Goal: Information Seeking & Learning: Learn about a topic

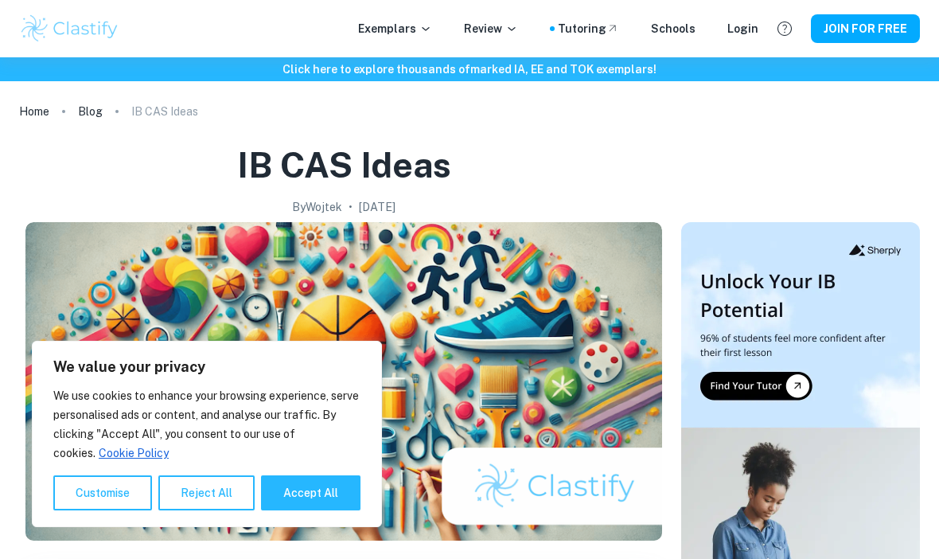
scroll to position [1168, 0]
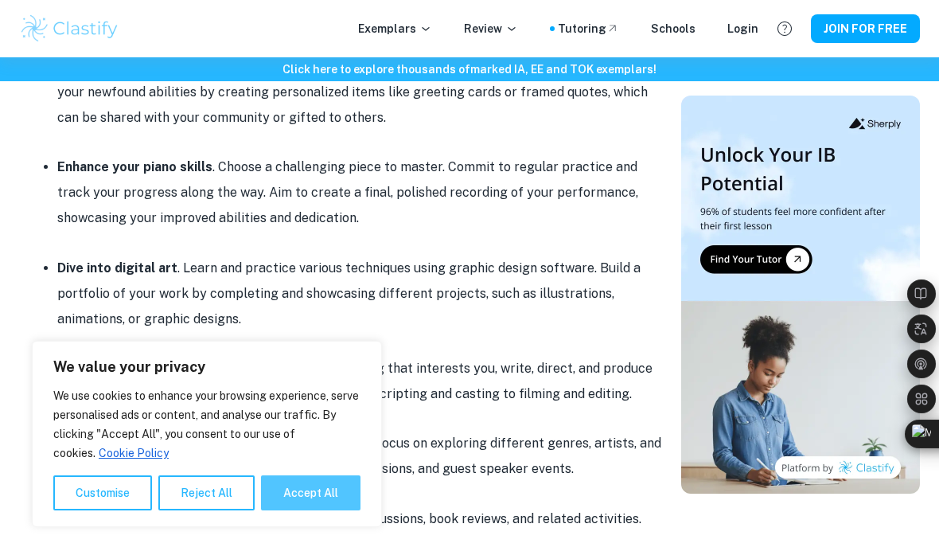
click at [323, 493] on button "Accept All" at bounding box center [310, 492] width 99 height 35
checkbox input "true"
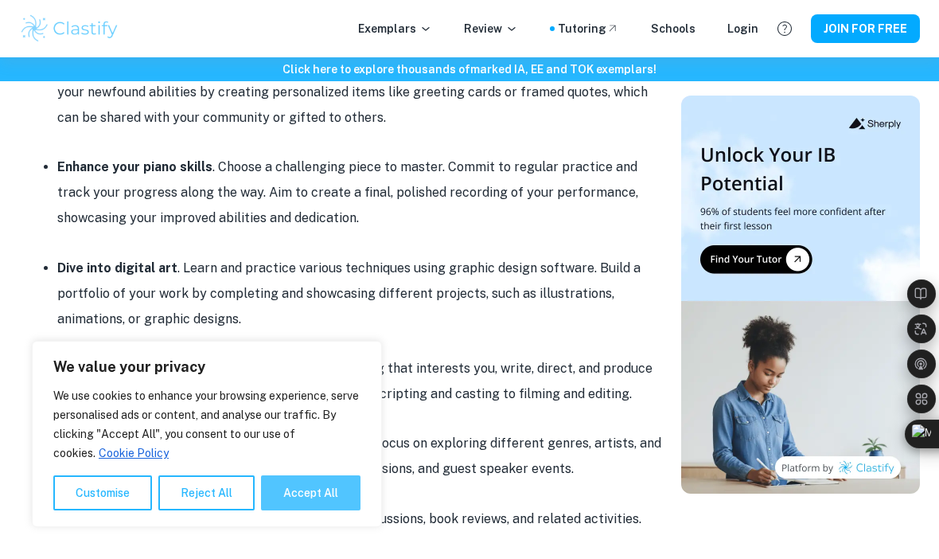
checkbox input "true"
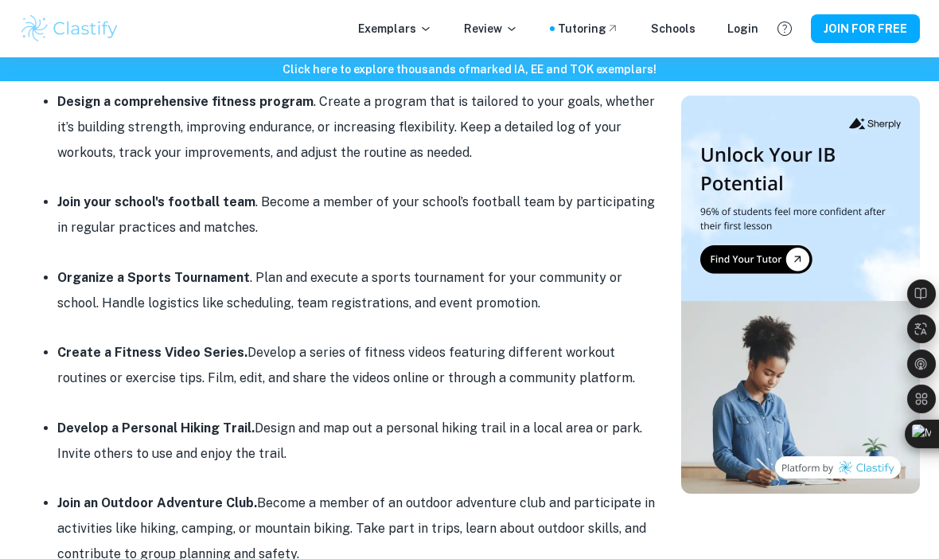
scroll to position [1982, 0]
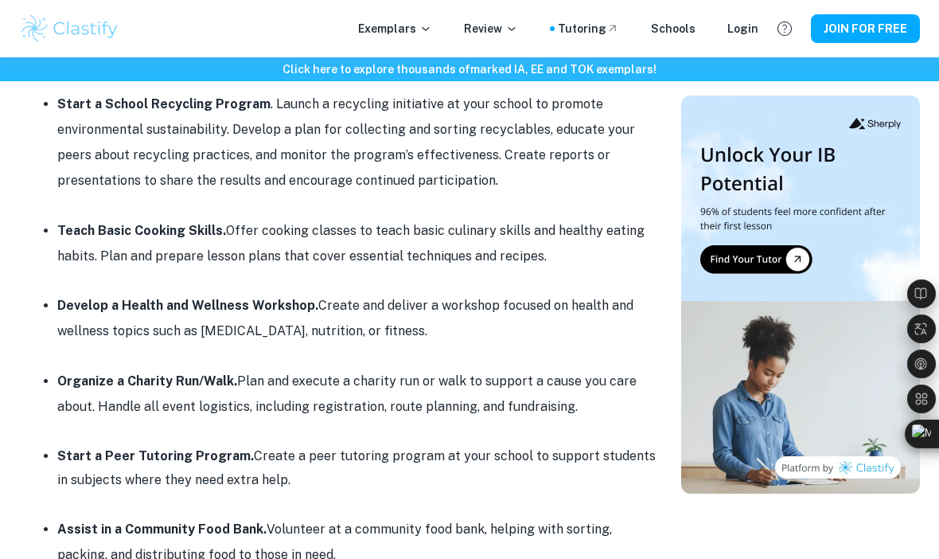
scroll to position [3740, 0]
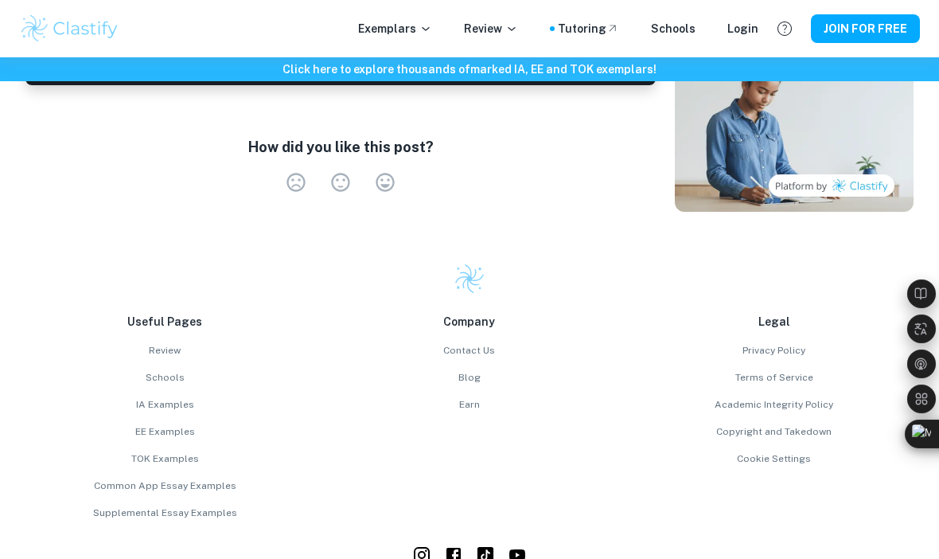
scroll to position [2117, 0]
